Goal: Transaction & Acquisition: Purchase product/service

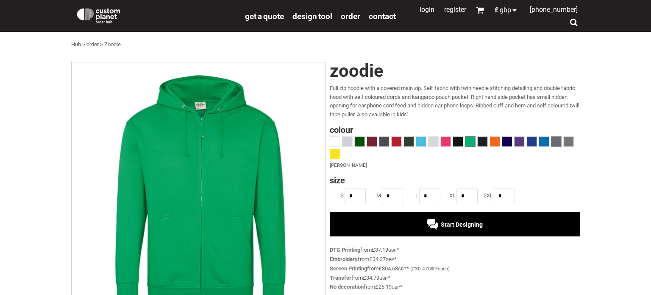
click at [559, 141] on span at bounding box center [557, 142] width 10 height 10
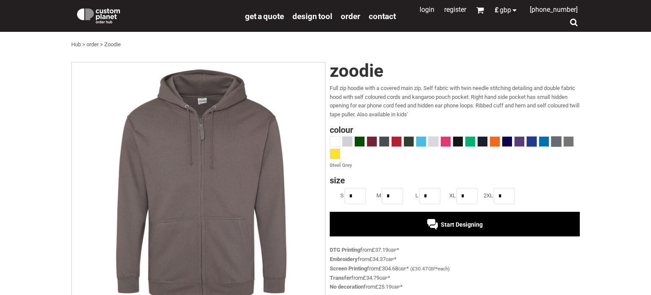
click at [533, 140] on span at bounding box center [532, 142] width 10 height 10
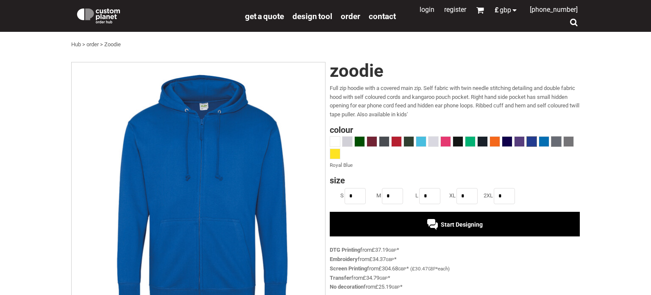
click at [559, 140] on span at bounding box center [557, 142] width 10 height 10
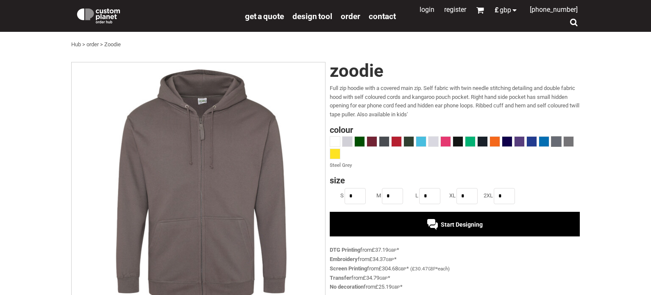
click at [575, 143] on div at bounding box center [455, 148] width 250 height 25
click at [570, 143] on span at bounding box center [569, 142] width 10 height 10
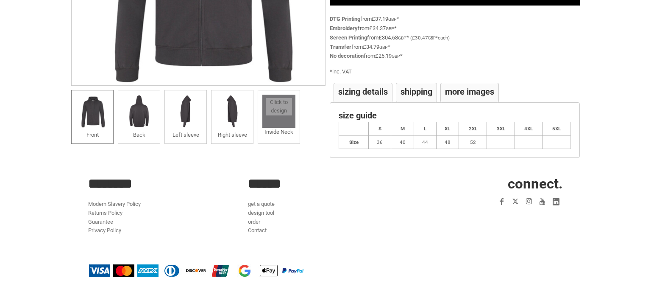
scroll to position [226, 0]
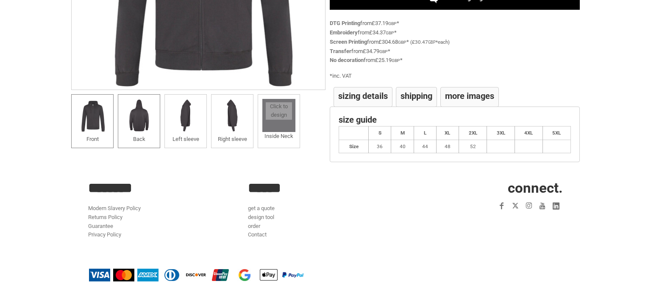
click at [134, 136] on label "Back" at bounding box center [139, 139] width 12 height 6
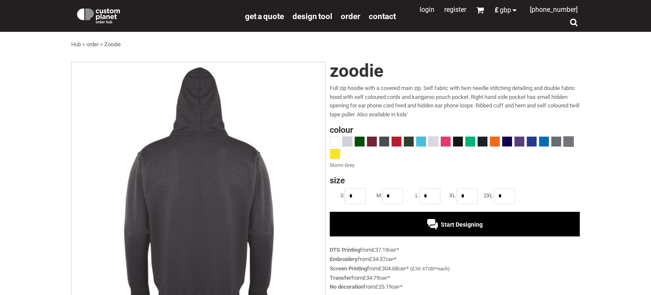
scroll to position [0, 0]
click at [384, 140] on span at bounding box center [385, 142] width 10 height 10
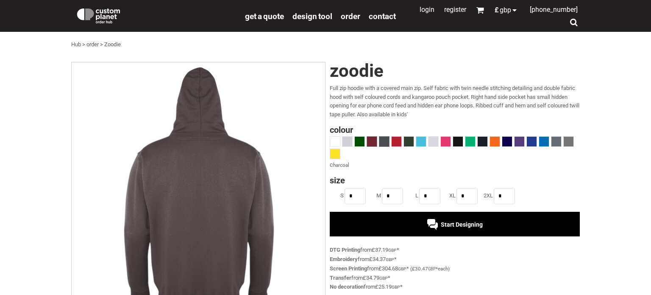
click at [376, 137] on span at bounding box center [372, 142] width 10 height 10
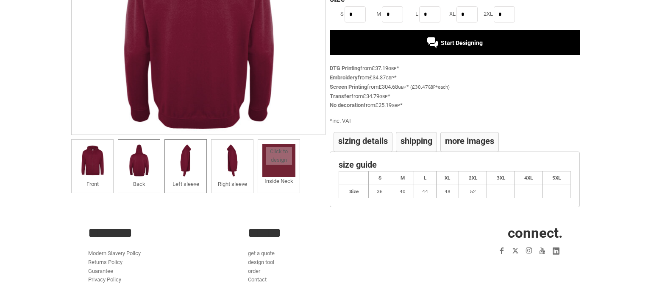
scroll to position [182, 0]
click at [294, 172] on div at bounding box center [279, 160] width 33 height 33
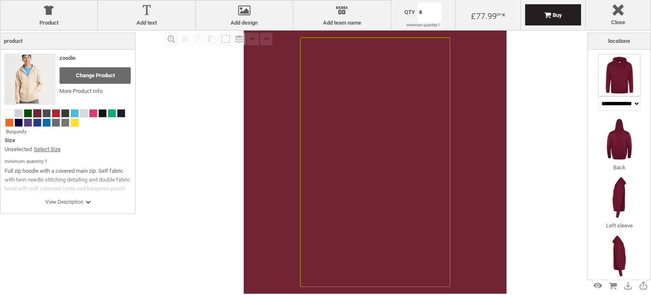
click at [618, 77] on img at bounding box center [619, 75] width 42 height 42
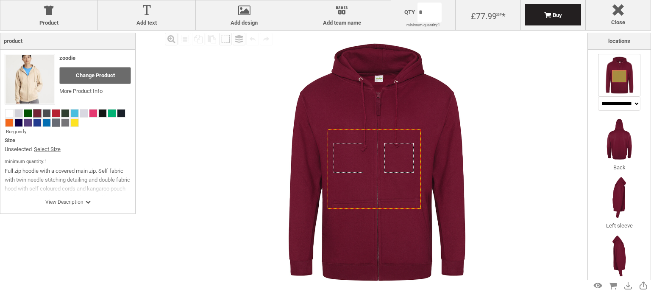
click at [55, 124] on span at bounding box center [56, 123] width 8 height 8
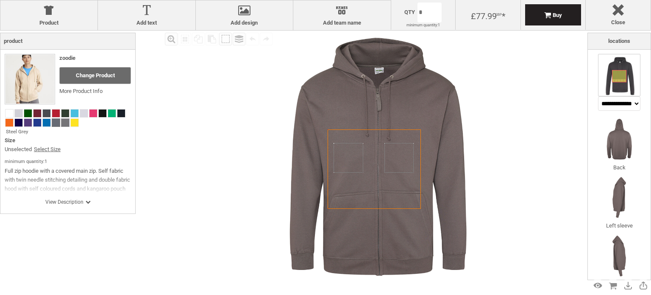
click at [66, 123] on span at bounding box center [65, 123] width 8 height 8
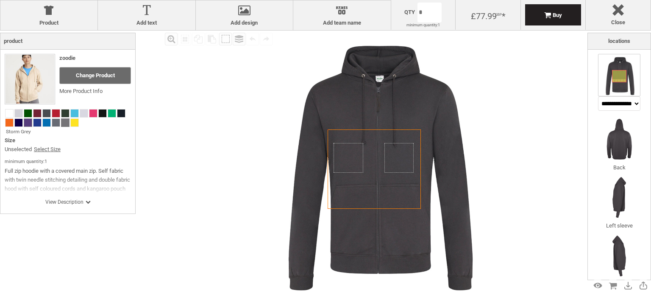
click at [27, 121] on span at bounding box center [28, 123] width 8 height 8
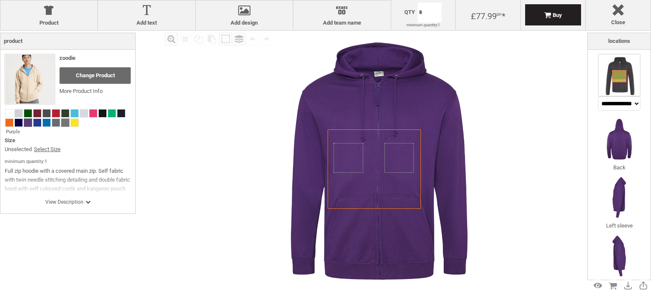
click at [64, 121] on span at bounding box center [65, 123] width 8 height 8
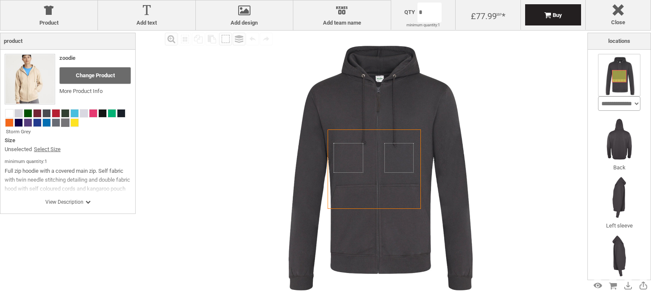
click at [627, 103] on select "**********" at bounding box center [619, 103] width 42 height 14
click at [598, 96] on select "**********" at bounding box center [619, 103] width 42 height 14
click at [623, 105] on select "**********" at bounding box center [619, 103] width 42 height 14
click at [598, 96] on select "**********" at bounding box center [619, 103] width 42 height 14
drag, startPoint x: 365, startPoint y: 129, endPoint x: 375, endPoint y: 131, distance: 10.1
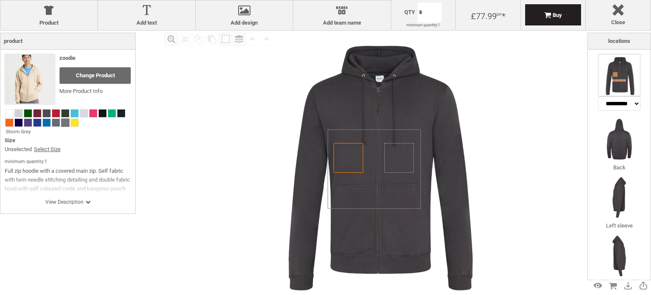
click at [375, 131] on icon "Created with [PERSON_NAME] 2.1.2" at bounding box center [374, 169] width 93 height 80
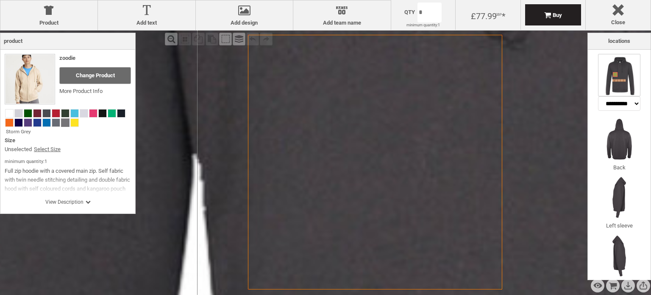
click at [361, 145] on icon "Created with [PERSON_NAME] 2.1.2" at bounding box center [375, 162] width 254 height 254
click at [275, 71] on icon "Created with [PERSON_NAME] 2.1.2" at bounding box center [375, 162] width 254 height 254
click at [458, 96] on icon "Created with [PERSON_NAME] 2.1.2" at bounding box center [375, 162] width 254 height 254
click at [173, 39] on div "Zoom out" at bounding box center [171, 39] width 13 height 13
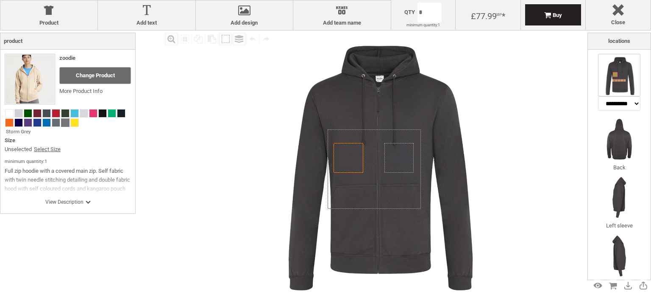
click at [80, 201] on span "View Description" at bounding box center [67, 201] width 45 height 7
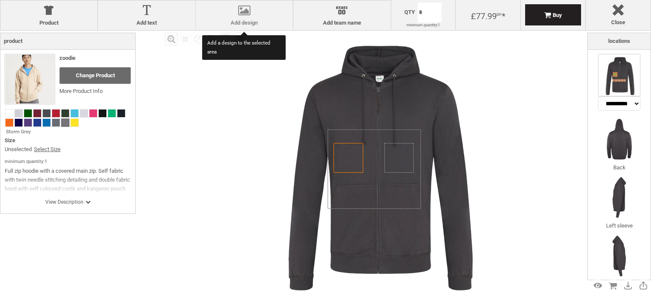
click at [237, 15] on div at bounding box center [244, 12] width 89 height 15
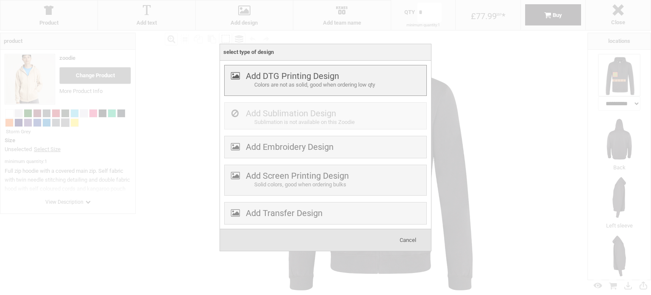
click at [318, 91] on div "Add DTG Printing Design Colors are not as solid, good when ordering low qty" at bounding box center [325, 80] width 203 height 31
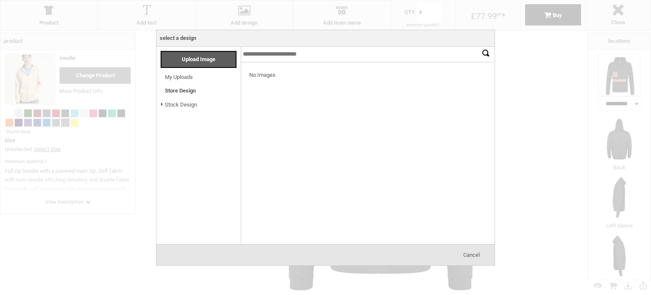
click at [181, 104] on link "Stock Design" at bounding box center [181, 104] width 32 height 6
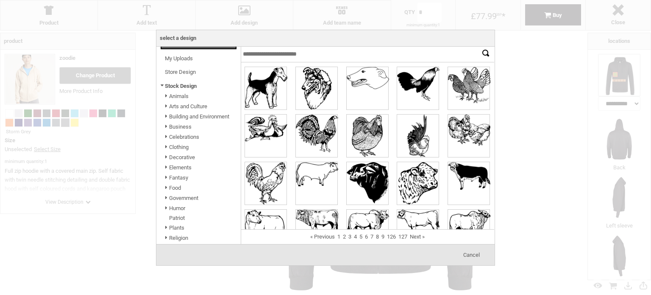
scroll to position [51, 0]
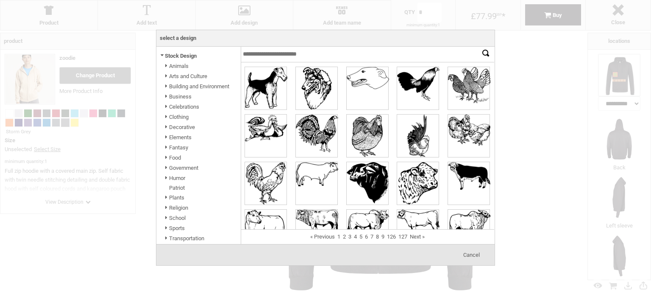
click at [180, 168] on link "Government" at bounding box center [183, 168] width 29 height 6
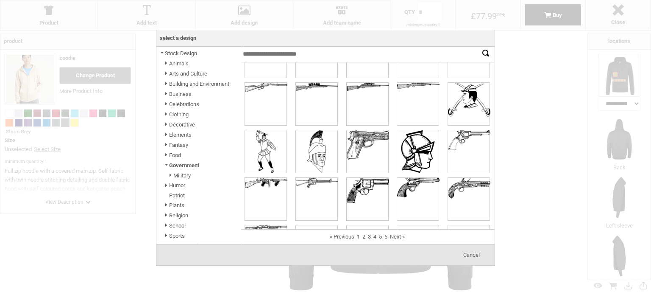
scroll to position [179, 0]
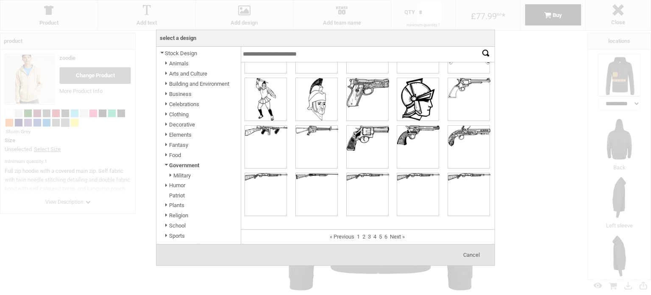
click at [176, 145] on link "Fantasy" at bounding box center [178, 145] width 19 height 6
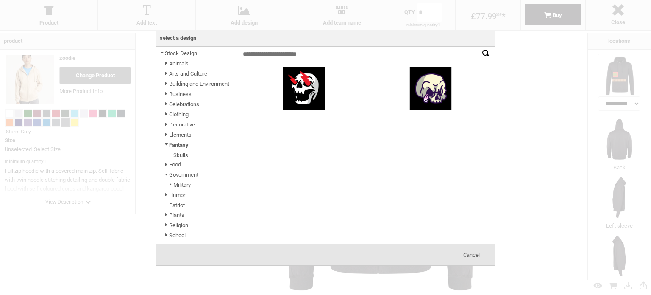
click at [174, 135] on link "Elements" at bounding box center [180, 134] width 22 height 6
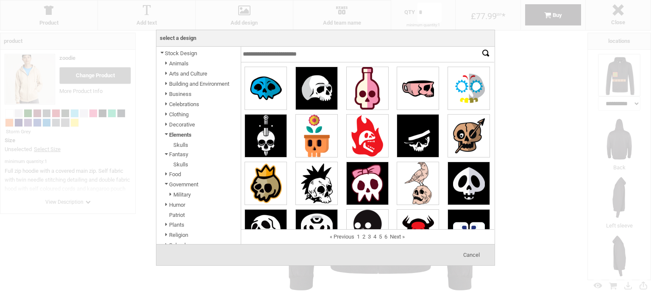
click at [178, 147] on link "Skulls" at bounding box center [180, 145] width 15 height 6
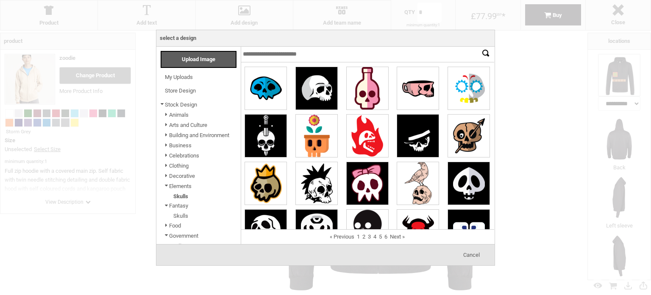
click at [180, 116] on link "Animals" at bounding box center [179, 115] width 20 height 6
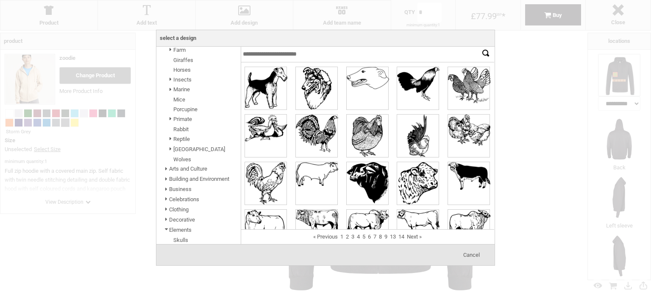
scroll to position [163, 0]
click at [180, 133] on link "Rabbit" at bounding box center [180, 130] width 15 height 6
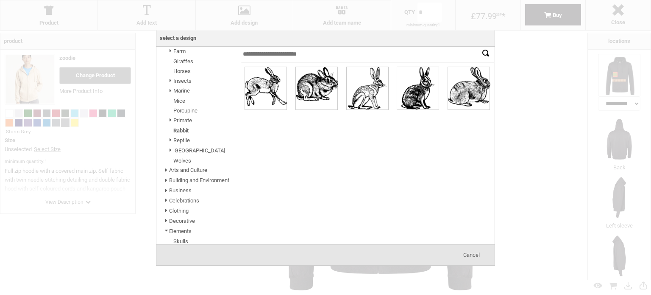
click at [477, 253] on span "Cancel" at bounding box center [472, 255] width 17 height 6
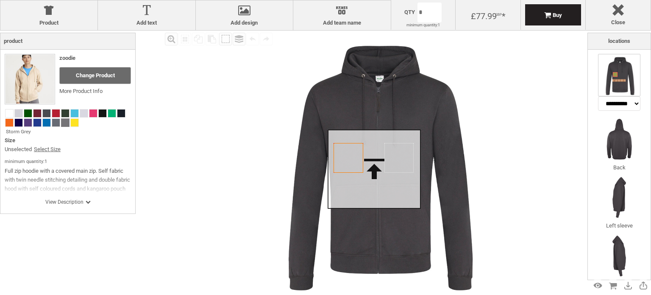
select select "******"
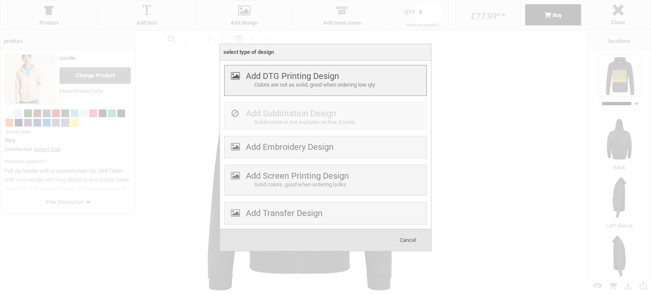
click at [328, 83] on div "Colors are not as solid, good when ordering low qty" at bounding box center [339, 85] width 170 height 9
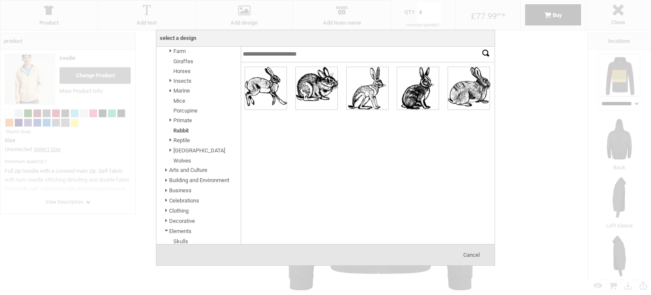
click at [196, 41] on h3 "Select a design" at bounding box center [326, 38] width 338 height 17
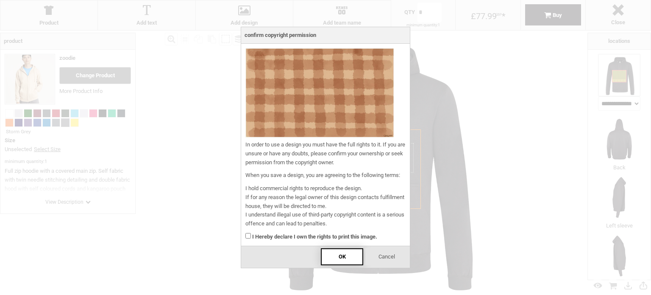
click at [355, 256] on div "OK" at bounding box center [342, 256] width 42 height 17
click at [247, 242] on div "In order to use a design you must have the full rights to it. If you are unsure…" at bounding box center [325, 145] width 169 height 202
click at [337, 252] on div "OK" at bounding box center [342, 256] width 42 height 17
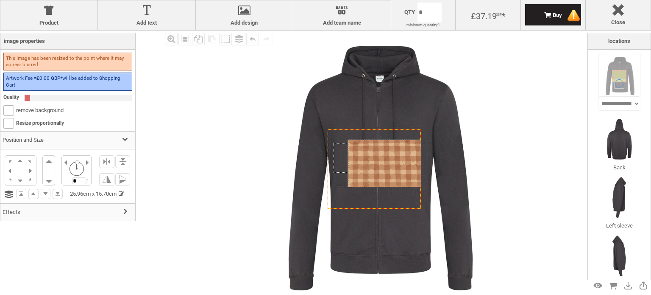
drag, startPoint x: 413, startPoint y: 173, endPoint x: 426, endPoint y: 184, distance: 16.9
click at [426, 184] on div at bounding box center [387, 164] width 79 height 48
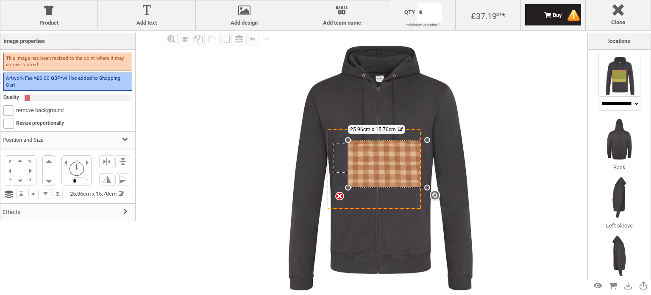
click at [426, 184] on div "settings 25.96cm x 15.70cm" at bounding box center [387, 164] width 79 height 48
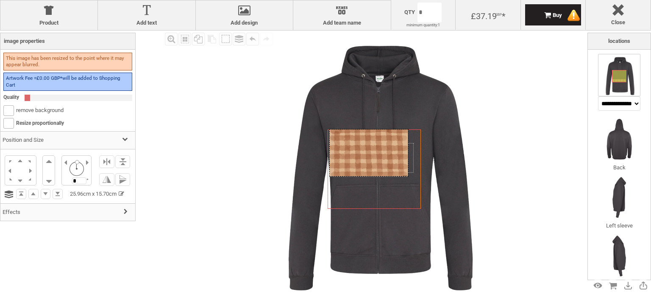
drag, startPoint x: 388, startPoint y: 168, endPoint x: 370, endPoint y: 157, distance: 21.7
click at [370, 157] on div at bounding box center [369, 153] width 79 height 48
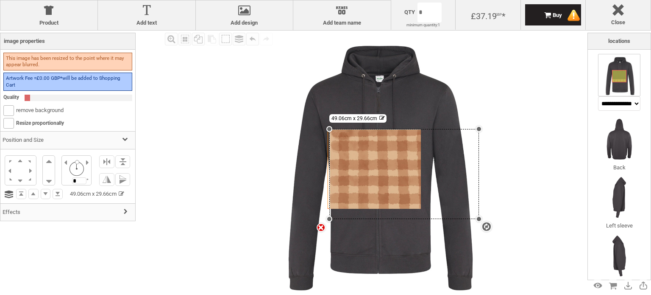
drag, startPoint x: 410, startPoint y: 177, endPoint x: 449, endPoint y: 219, distance: 57.6
click at [449, 219] on div "Created with Raphaël 2.1.2 Created with Raphaël 2.1.2 Created with Raphaël 2.1.…" at bounding box center [375, 162] width 263 height 263
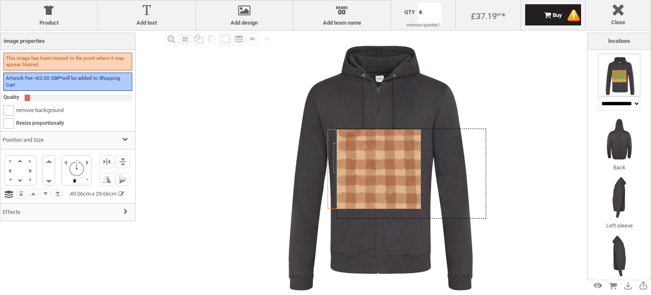
drag, startPoint x: 339, startPoint y: 158, endPoint x: 347, endPoint y: 158, distance: 7.6
click at [347, 158] on div at bounding box center [411, 174] width 149 height 90
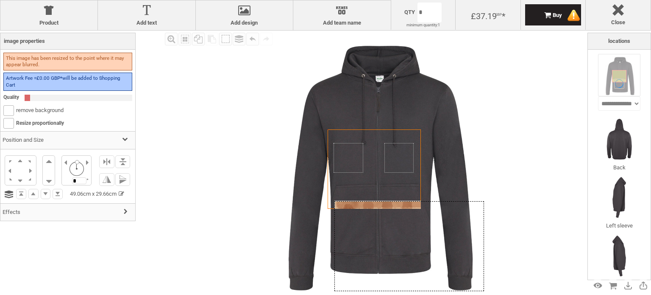
drag, startPoint x: 358, startPoint y: 154, endPoint x: 353, endPoint y: 219, distance: 64.6
click at [353, 219] on div at bounding box center [409, 246] width 149 height 90
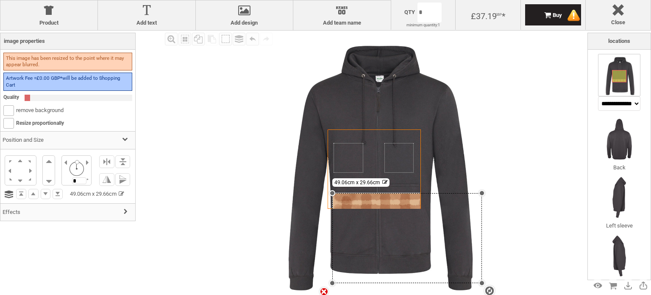
click at [353, 218] on div "settings 49.06cm x 29.66cm" at bounding box center [407, 238] width 149 height 90
click at [385, 180] on span "***** cm x ***** cm" at bounding box center [365, 182] width 61 height 6
click at [383, 208] on div "settings ***** cm x ***** cm" at bounding box center [407, 237] width 149 height 90
click at [380, 205] on div "settings ***** cm x ***** cm" at bounding box center [407, 237] width 149 height 90
click at [10, 107] on b at bounding box center [9, 111] width 10 height 10
